Goal: Information Seeking & Learning: Learn about a topic

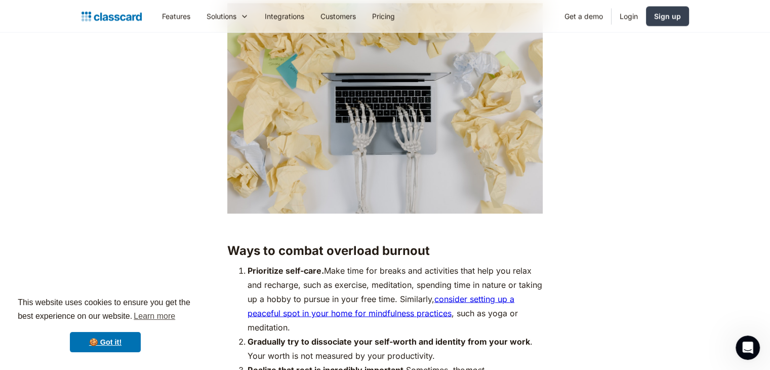
scroll to position [1715, 0]
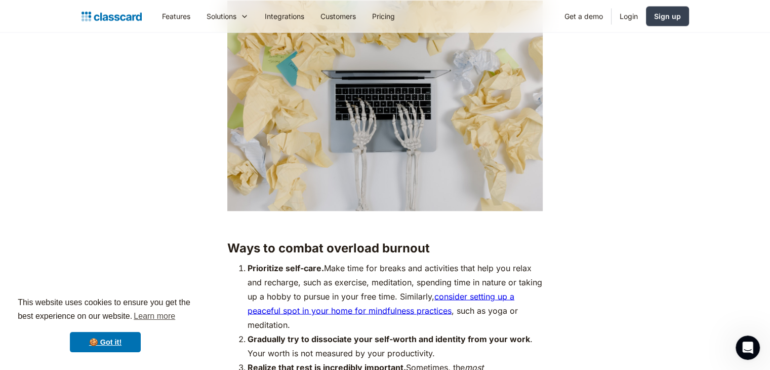
click at [360, 240] on strong "Ways to combat overload burnout" at bounding box center [328, 247] width 203 height 15
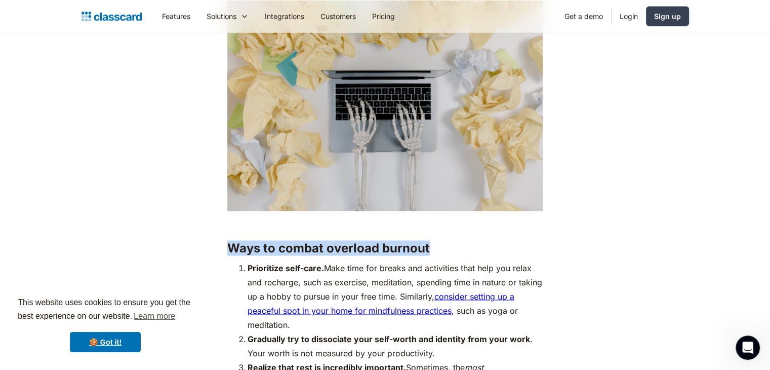
click at [360, 240] on strong "Ways to combat overload burnout" at bounding box center [328, 247] width 203 height 15
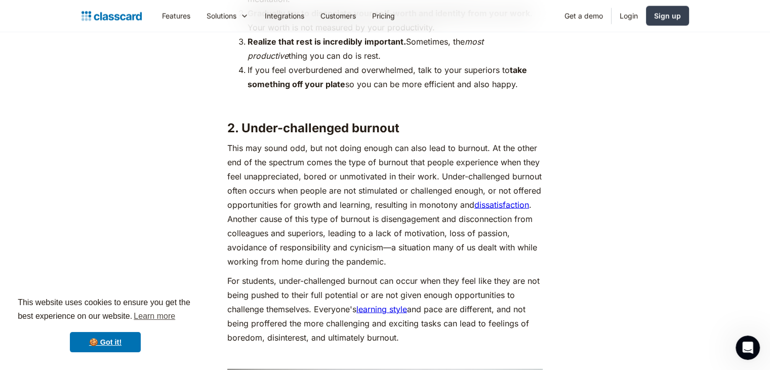
scroll to position [2039, 0]
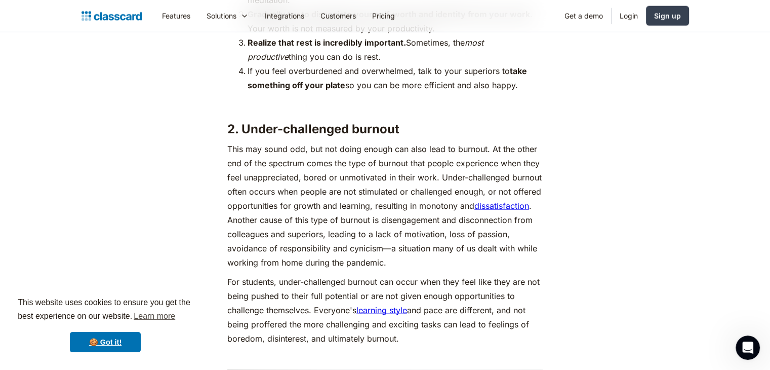
click at [253, 122] on strong "2. Under-challenged burnout" at bounding box center [313, 129] width 172 height 15
drag, startPoint x: 253, startPoint y: 117, endPoint x: 377, endPoint y: 108, distance: 124.3
click at [377, 122] on strong "2. Under-challenged burnout" at bounding box center [313, 129] width 172 height 15
copy strong "Under-challenged burnout"
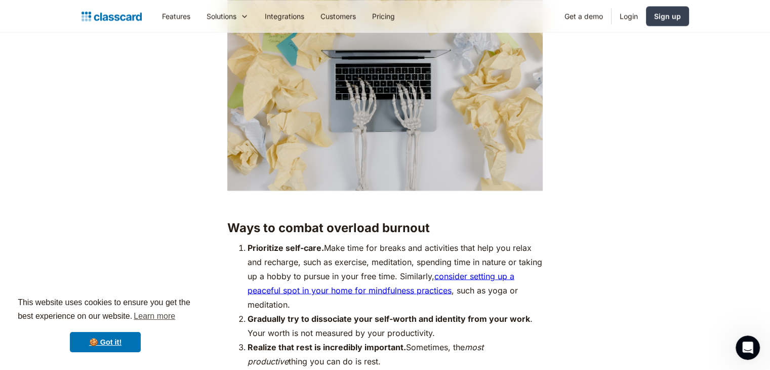
scroll to position [1734, 0]
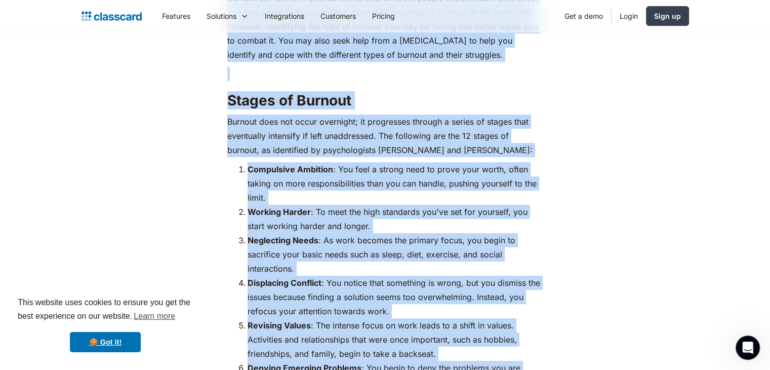
scroll to position [4165, 0]
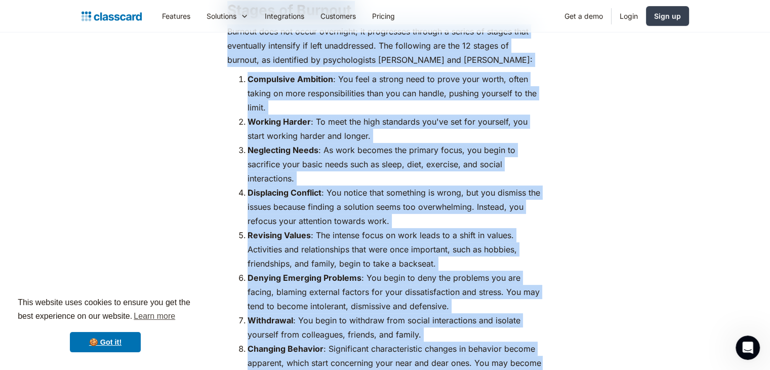
drag, startPoint x: 638, startPoint y: 124, endPoint x: 419, endPoint y: 384, distance: 339.9
